Goal: Navigation & Orientation: Find specific page/section

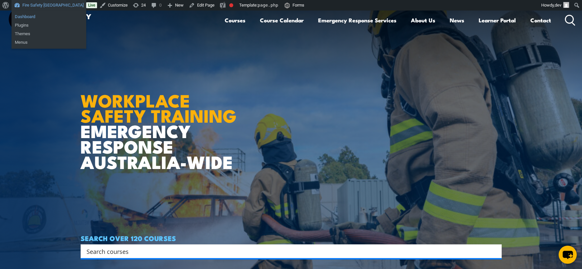
click at [29, 17] on link "Dashboard" at bounding box center [49, 17] width 75 height 9
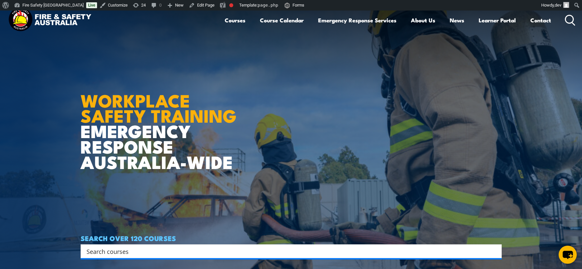
scroll to position [0, 0]
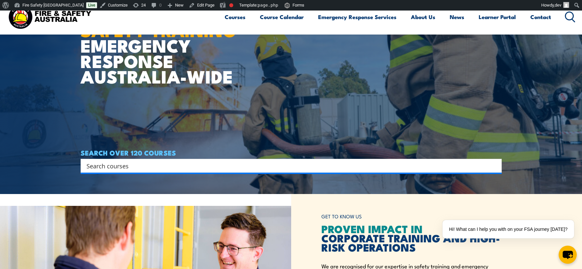
scroll to position [92, 0]
